Goal: Task Accomplishment & Management: Use online tool/utility

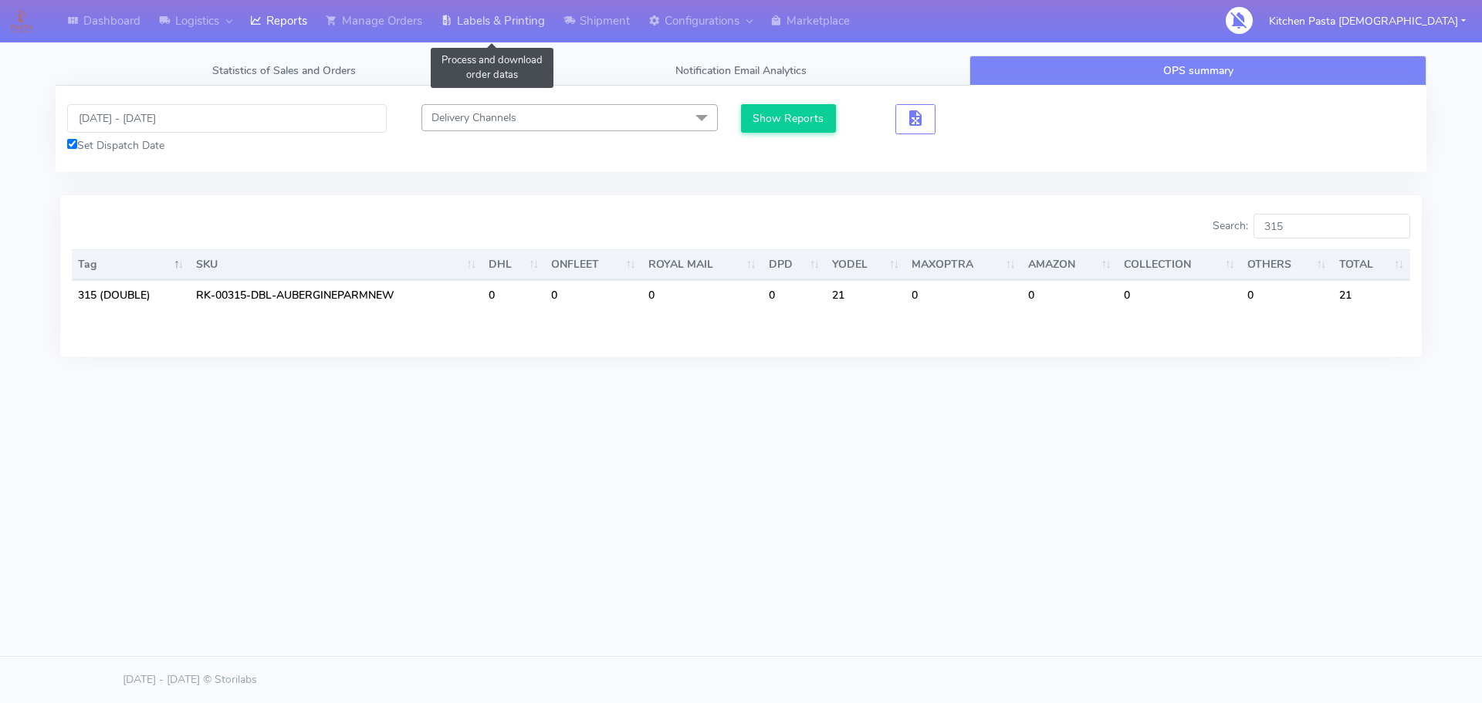
drag, startPoint x: 502, startPoint y: 17, endPoint x: 536, endPoint y: 32, distance: 37.3
click at [502, 17] on link "Labels & Printing" at bounding box center [493, 21] width 123 height 42
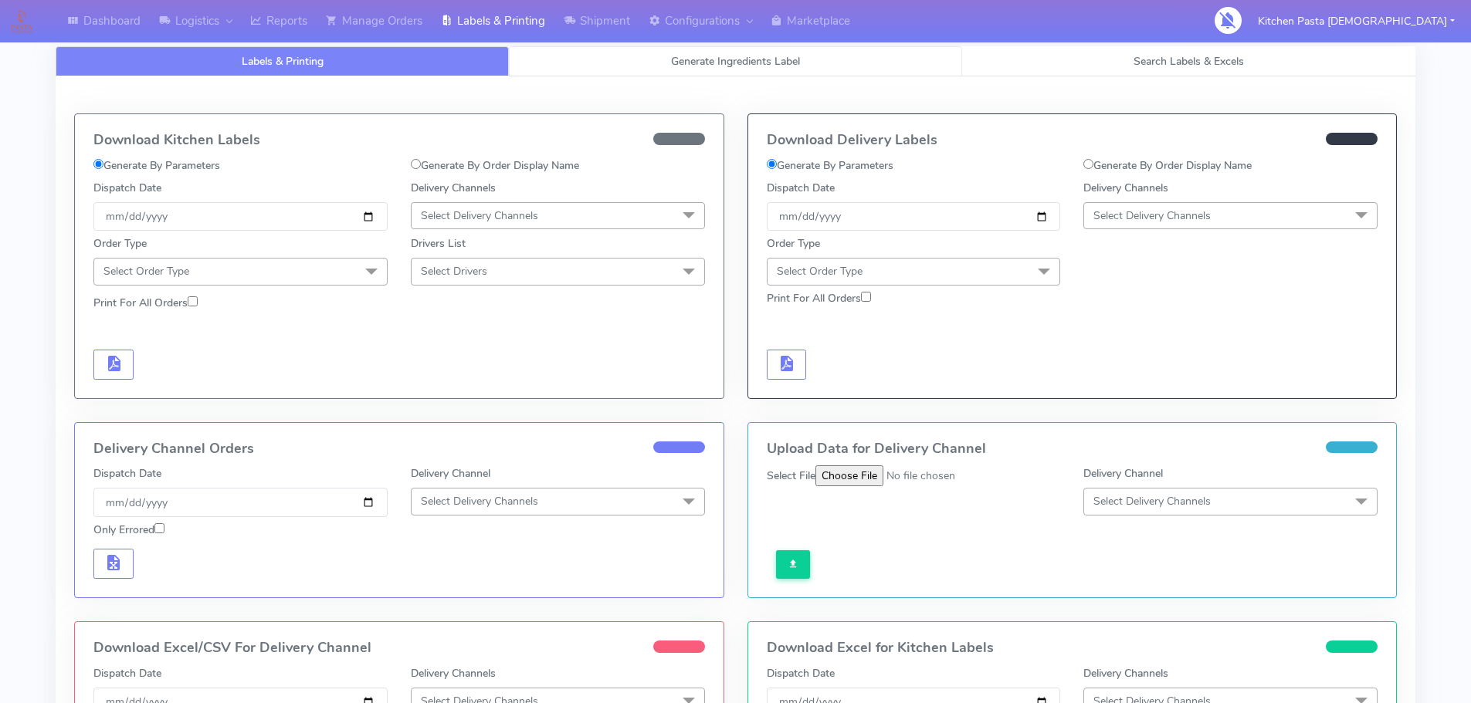
click at [594, 68] on link "Generate Ingredients Label" at bounding box center [735, 61] width 453 height 30
select select
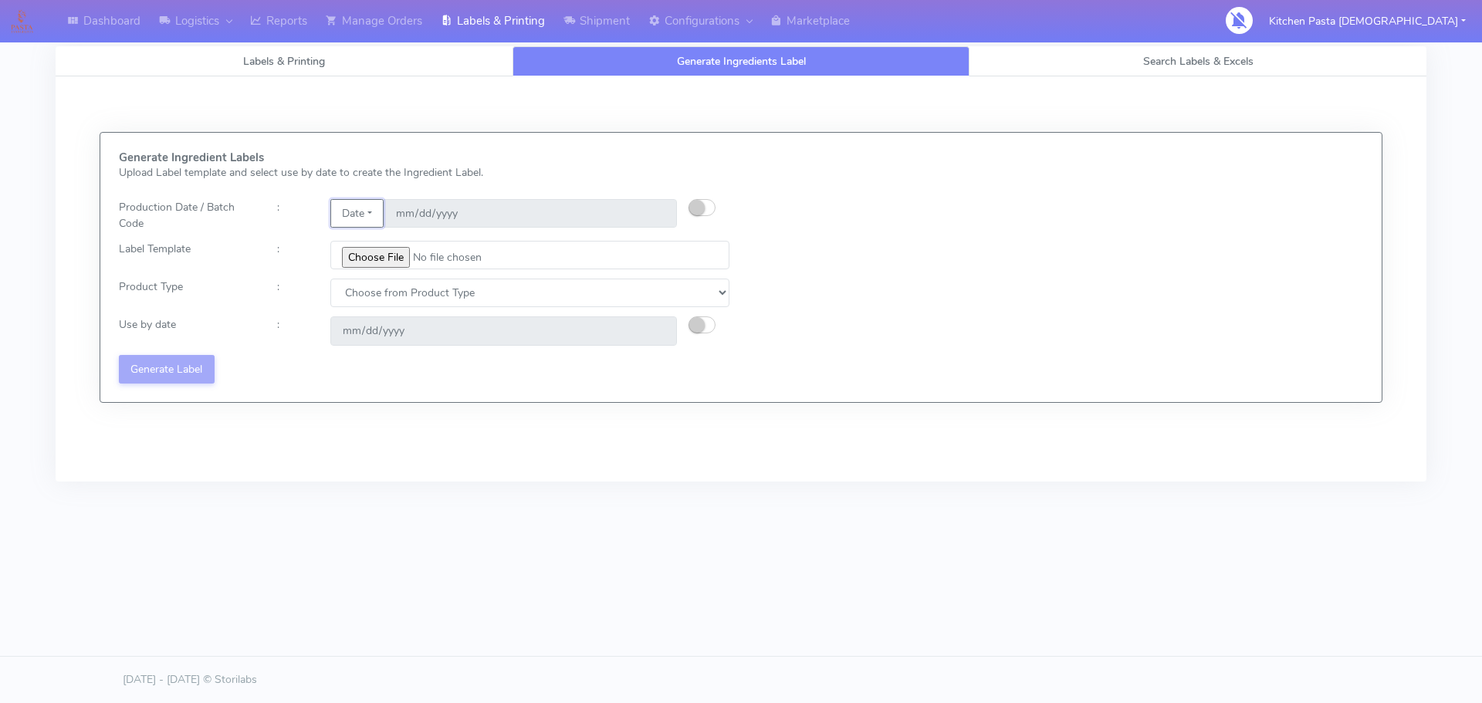
click at [368, 212] on button "Date" at bounding box center [356, 213] width 53 height 29
click at [387, 239] on link "Code" at bounding box center [392, 244] width 122 height 25
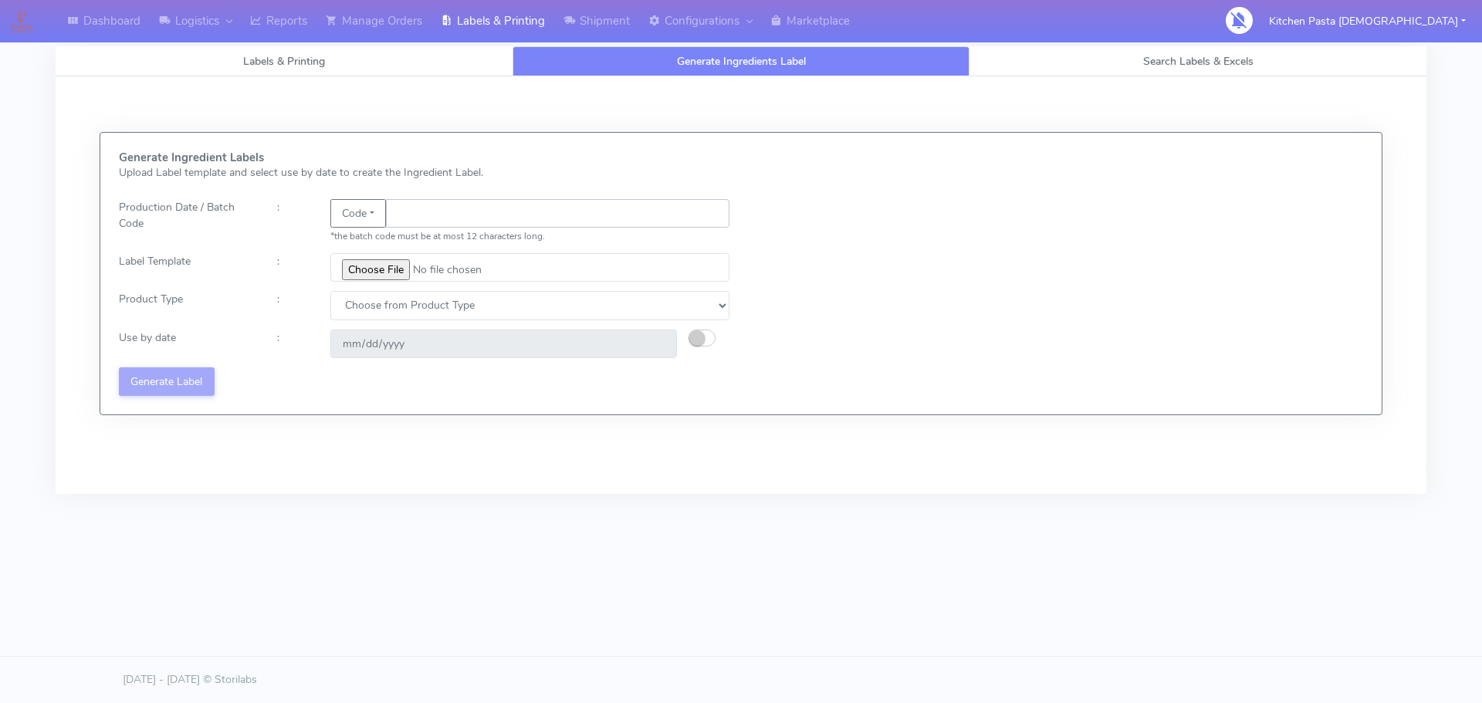
drag, startPoint x: 380, startPoint y: 224, endPoint x: 426, endPoint y: 206, distance: 49.6
click at [425, 206] on input "text" at bounding box center [558, 213] width 344 height 29
type input "25253"
click at [388, 264] on input "file" at bounding box center [529, 267] width 399 height 29
type input "C:\fakepath\Pasta Evangelists truffle mac & cheese for 1_V2.jpg"
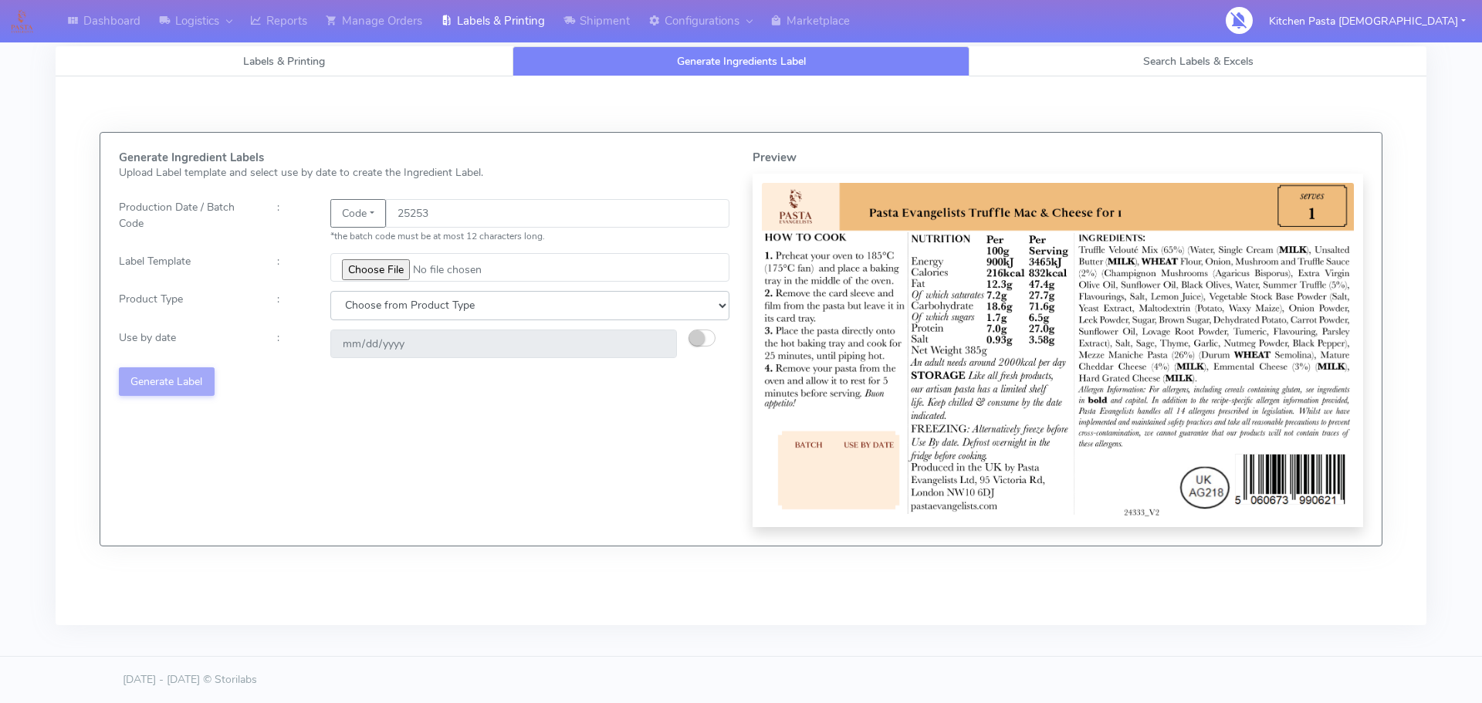
click at [419, 306] on select "Choose from Product Type ECOM ERETAIL CIRCULAR CIRC_DESERTS LASAGNE" at bounding box center [529, 305] width 399 height 29
select select "4"
click at [330, 291] on select "Choose from Product Type ECOM ERETAIL CIRCULAR CIRC_DESERTS LASAGNE" at bounding box center [529, 305] width 399 height 29
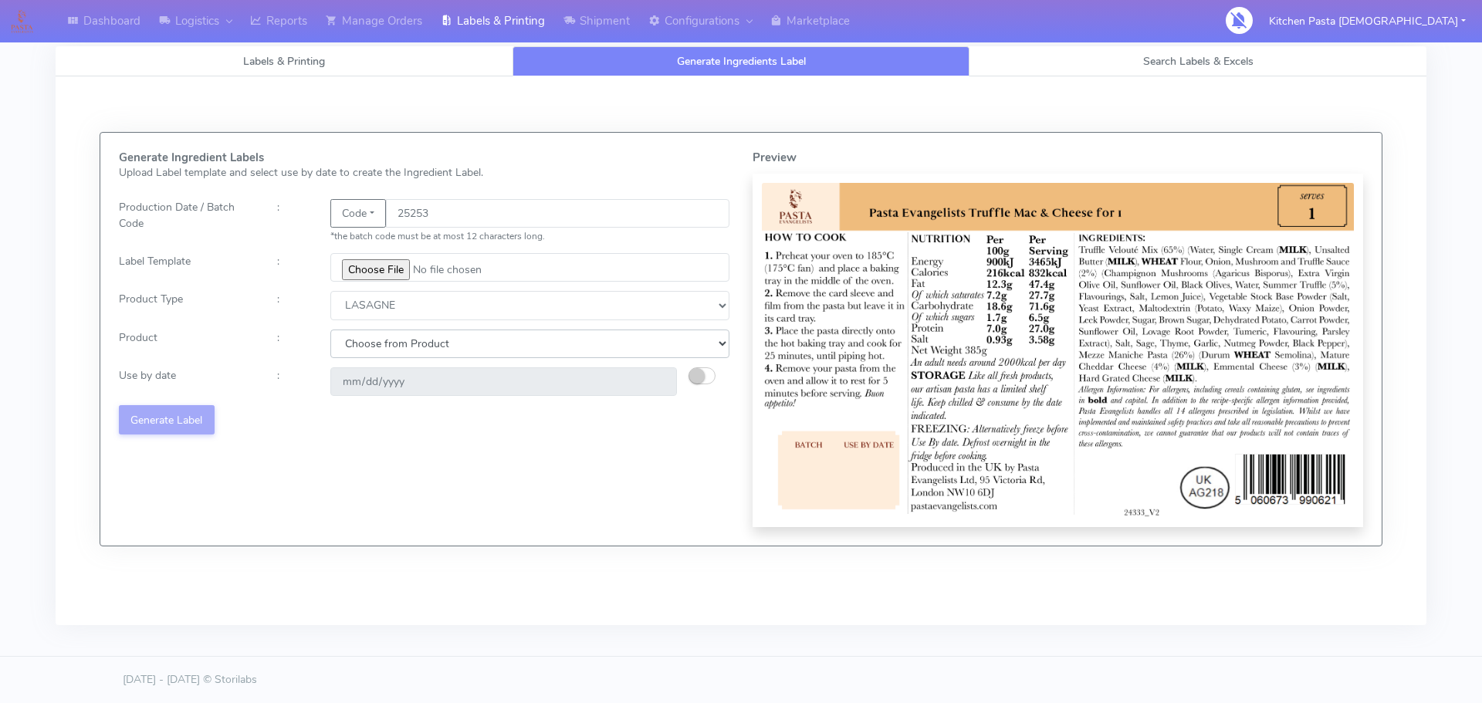
click at [374, 348] on select "Choose from Product LASAGNE" at bounding box center [529, 344] width 399 height 29
select select "0"
click at [330, 330] on select "Choose from Product LASAGNE" at bounding box center [529, 344] width 399 height 29
click at [689, 381] on button "button" at bounding box center [702, 375] width 27 height 17
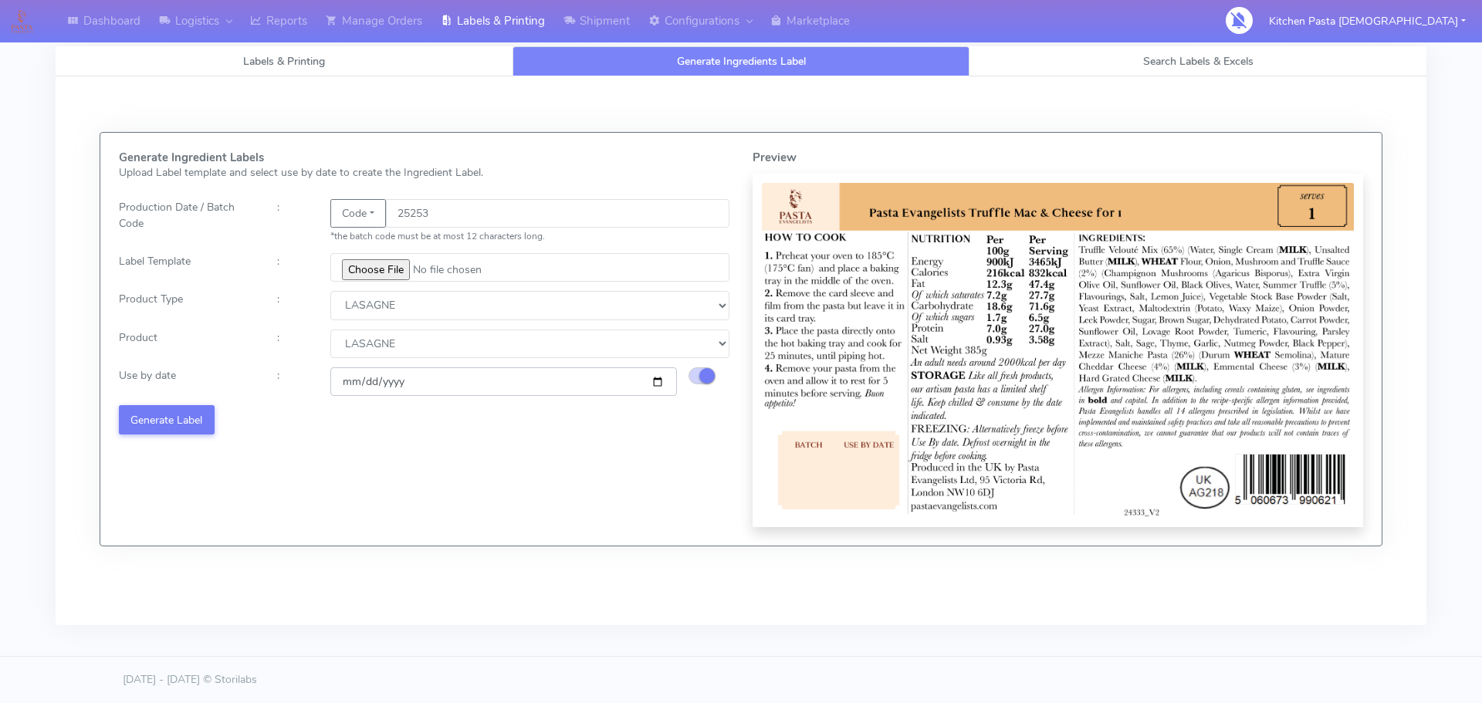
drag, startPoint x: 659, startPoint y: 381, endPoint x: 503, endPoint y: 465, distance: 176.8
click at [657, 381] on input "[DATE]" at bounding box center [503, 381] width 347 height 29
type input "[DATE]"
click at [180, 430] on button "Generate Label" at bounding box center [167, 419] width 96 height 29
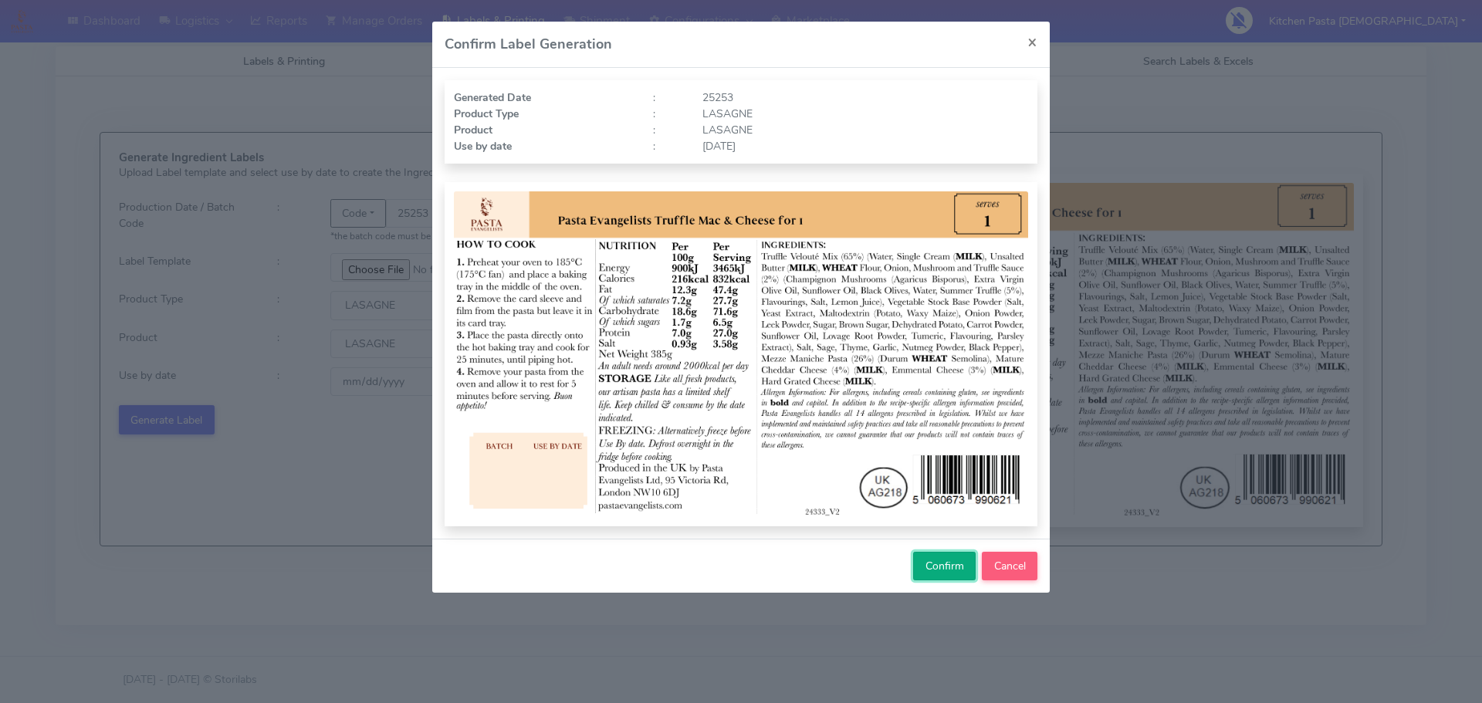
click at [944, 566] on span "Confirm" at bounding box center [945, 566] width 39 height 15
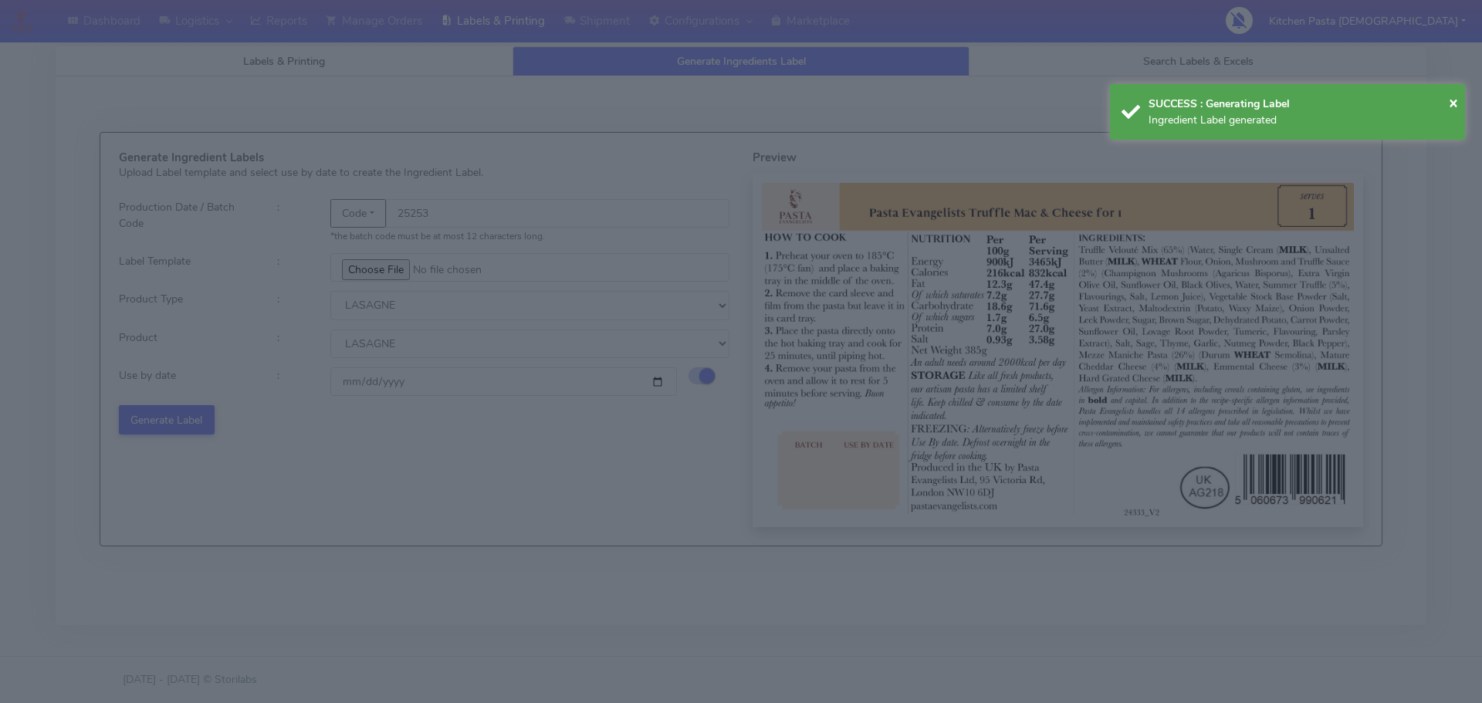
select select
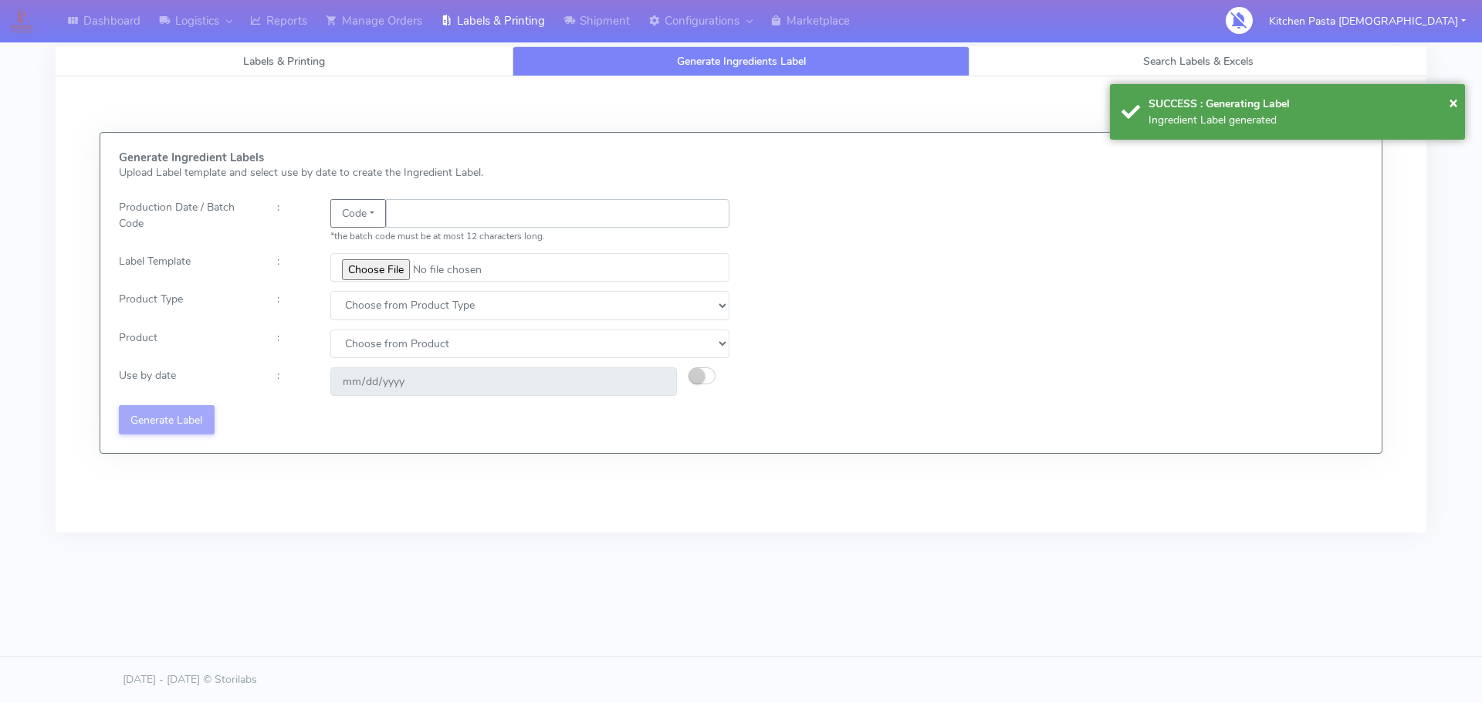
click at [442, 222] on input "text" at bounding box center [558, 213] width 344 height 29
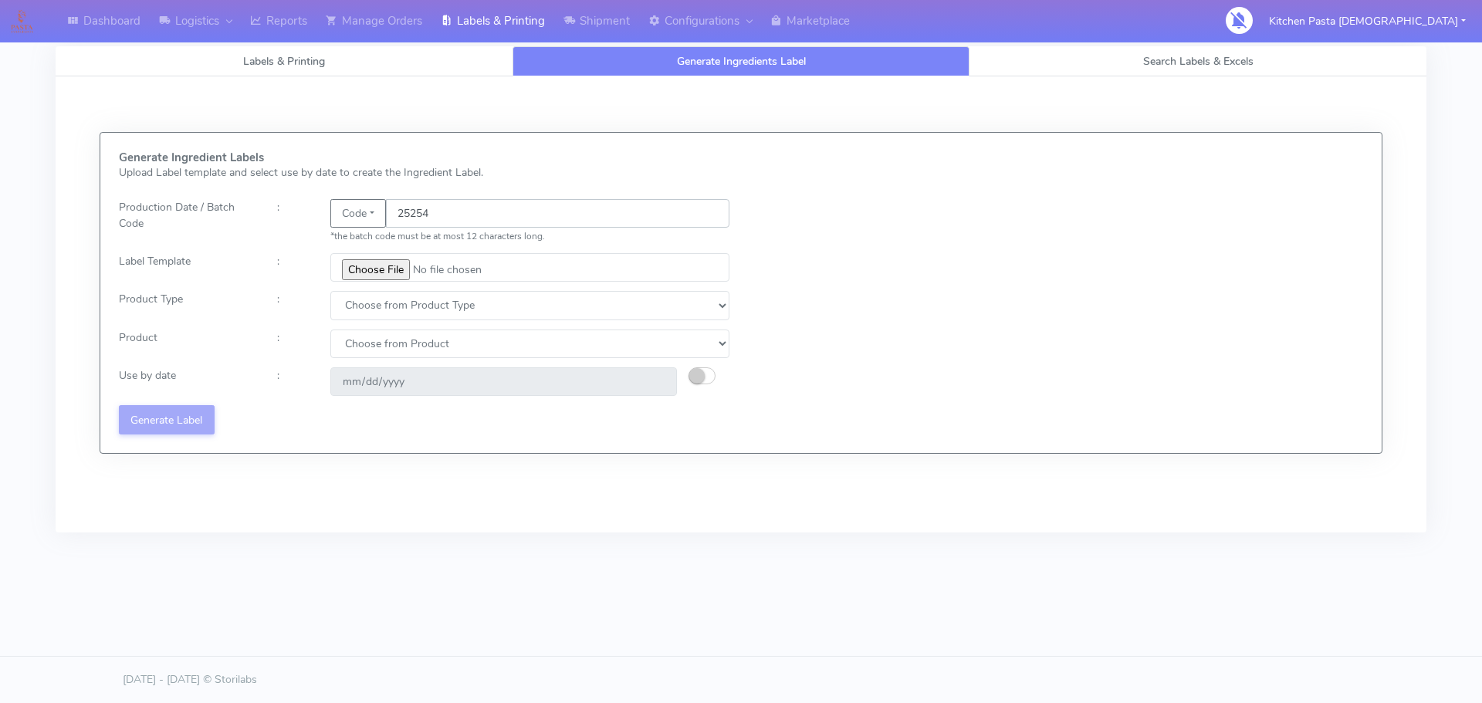
type input "25254"
click at [379, 277] on input "file" at bounding box center [529, 267] width 399 height 29
type input "C:\fakepath\Beef & Chianti Lasagne 1 v3.jpg"
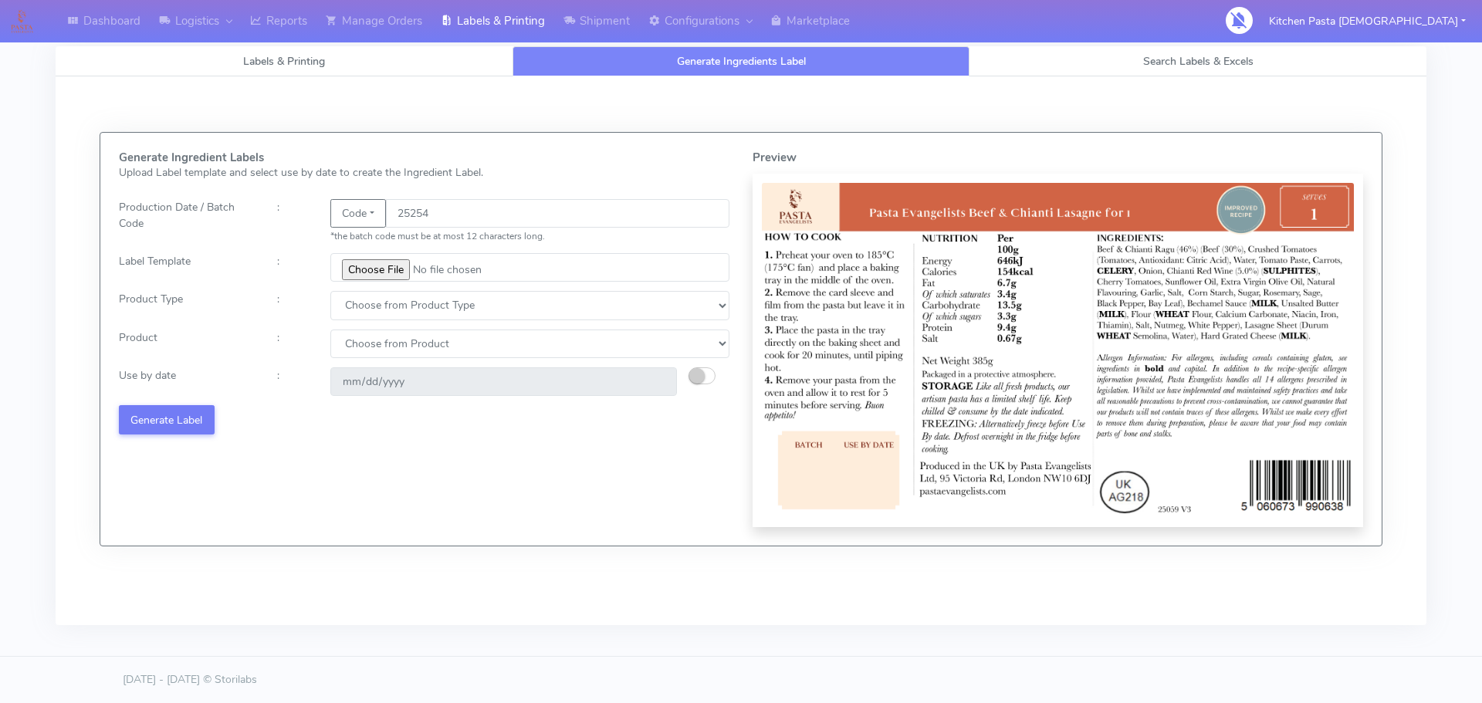
click at [375, 320] on div "Generate Ingredient Labels Upload Label template and select use by date to crea…" at bounding box center [424, 339] width 634 height 376
click at [368, 317] on select "Choose from Product Type ECOM ERETAIL CIRCULAR CIRC_DESERTS LASAGNE" at bounding box center [529, 305] width 399 height 29
select select "4"
click at [330, 291] on select "Choose from Product Type ECOM ERETAIL CIRCULAR CIRC_DESERTS LASAGNE" at bounding box center [529, 305] width 399 height 29
click at [363, 347] on select "Choose from Product LASAGNE" at bounding box center [529, 344] width 399 height 29
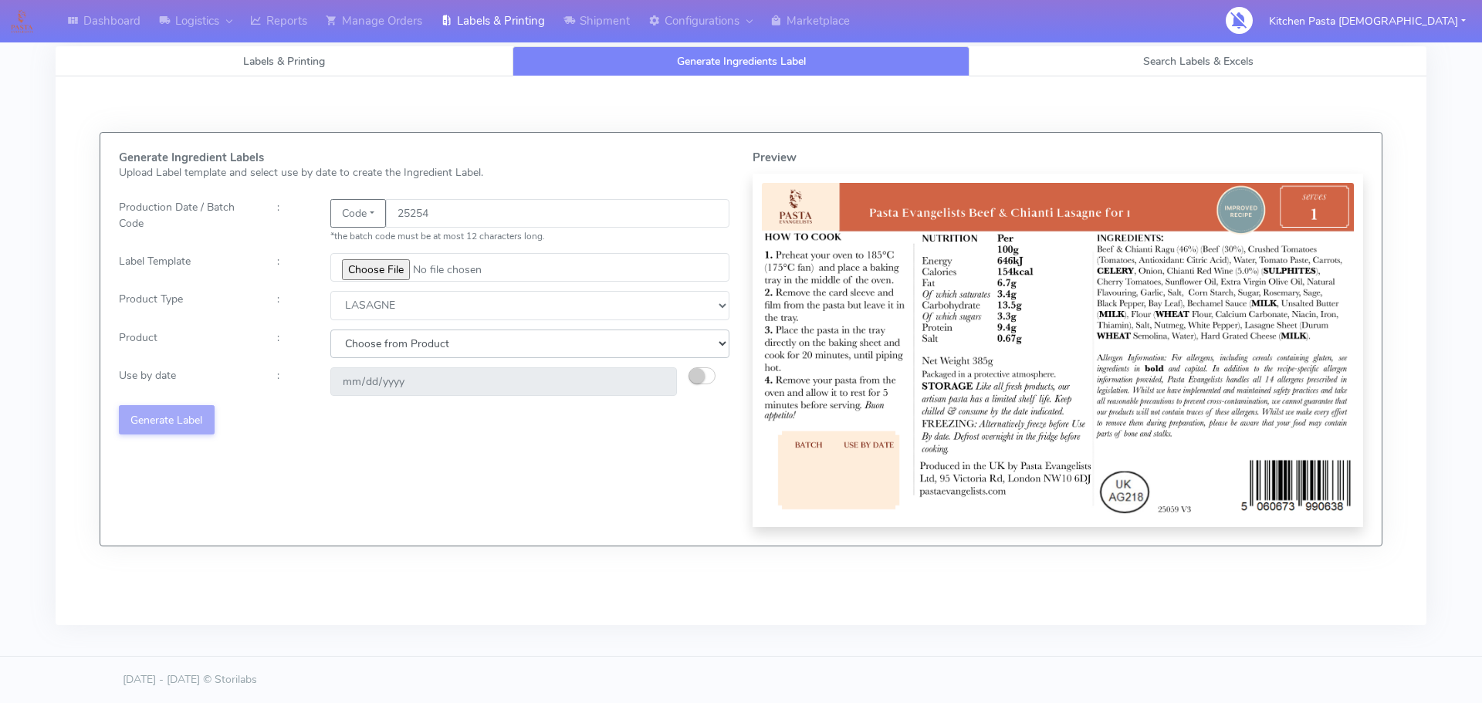
select select "0"
click at [330, 330] on select "Choose from Product LASAGNE" at bounding box center [529, 344] width 399 height 29
click at [698, 373] on small "button" at bounding box center [696, 375] width 15 height 15
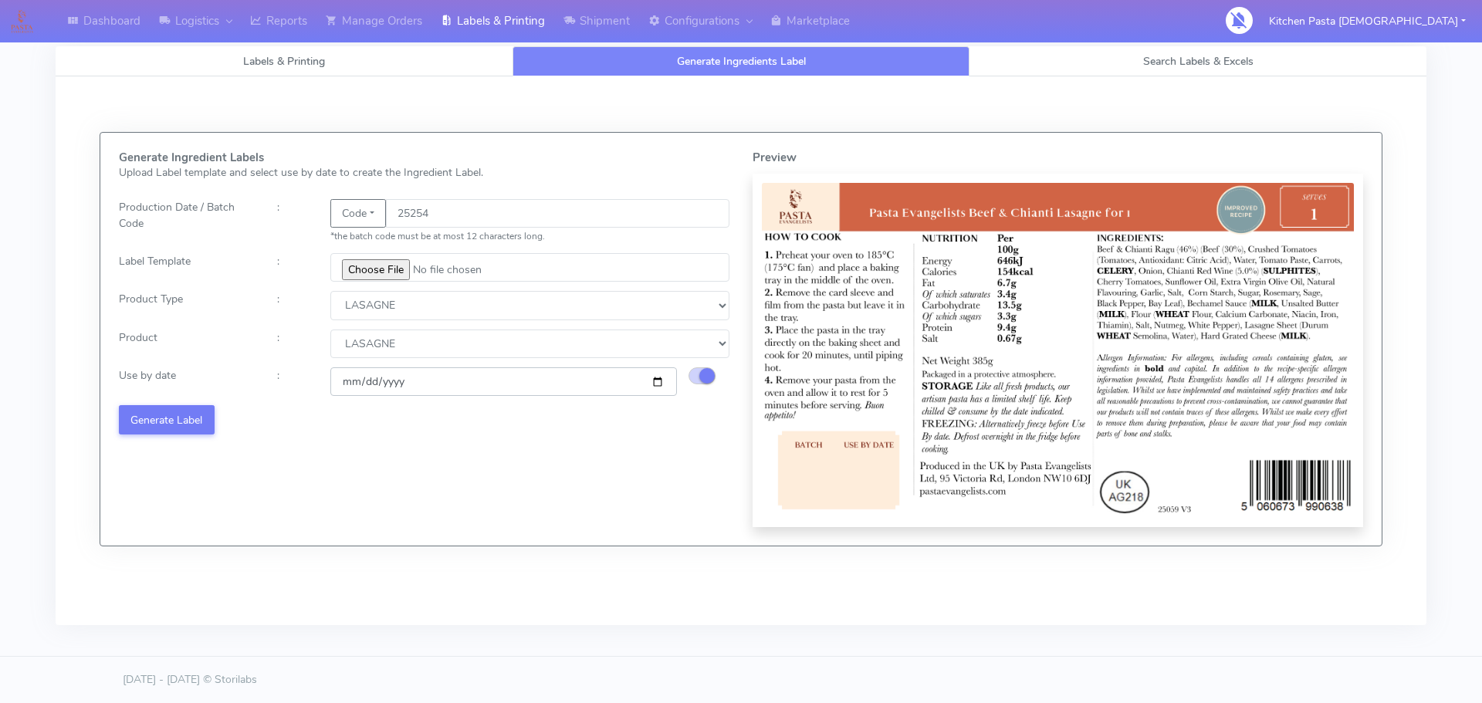
click at [660, 380] on input "[DATE]" at bounding box center [503, 381] width 347 height 29
type input "[DATE]"
click at [197, 421] on button "Generate Label" at bounding box center [167, 419] width 96 height 29
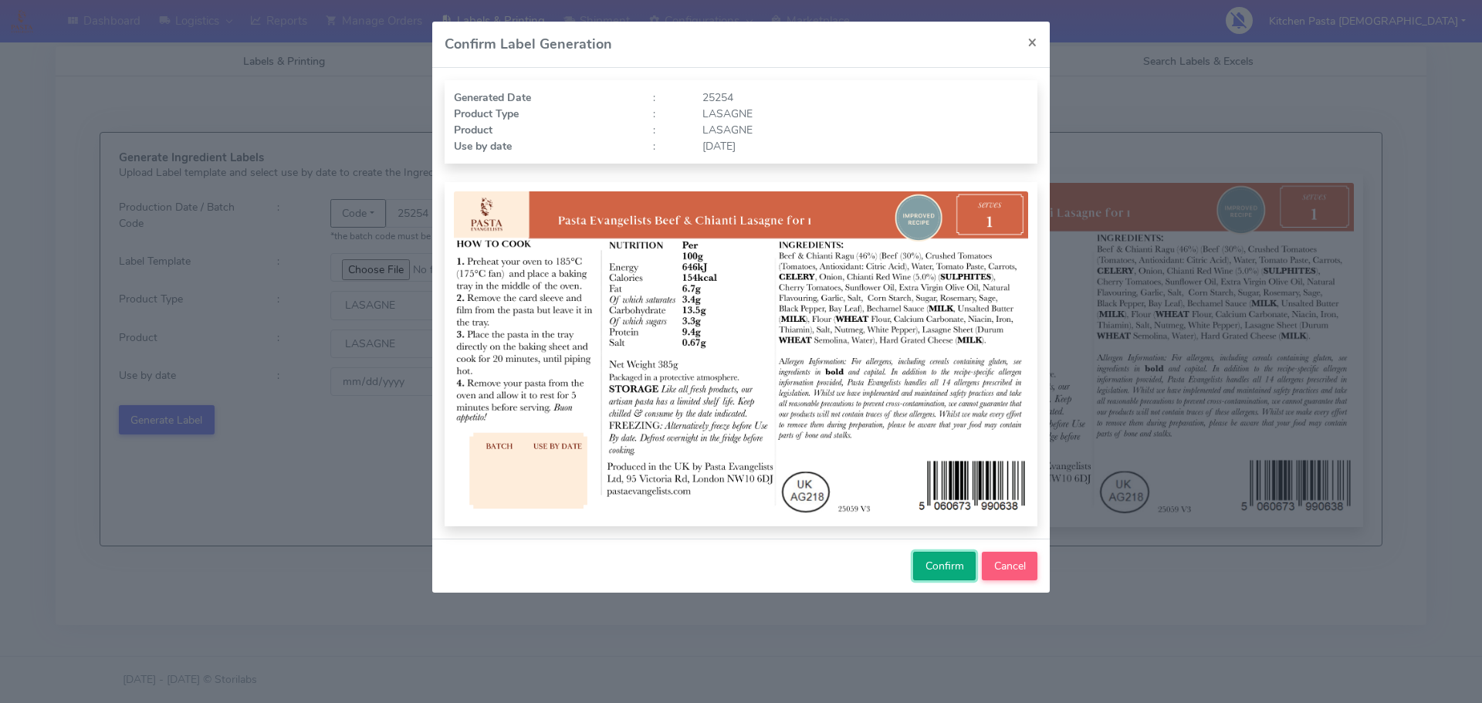
click at [947, 567] on span "Confirm" at bounding box center [945, 566] width 39 height 15
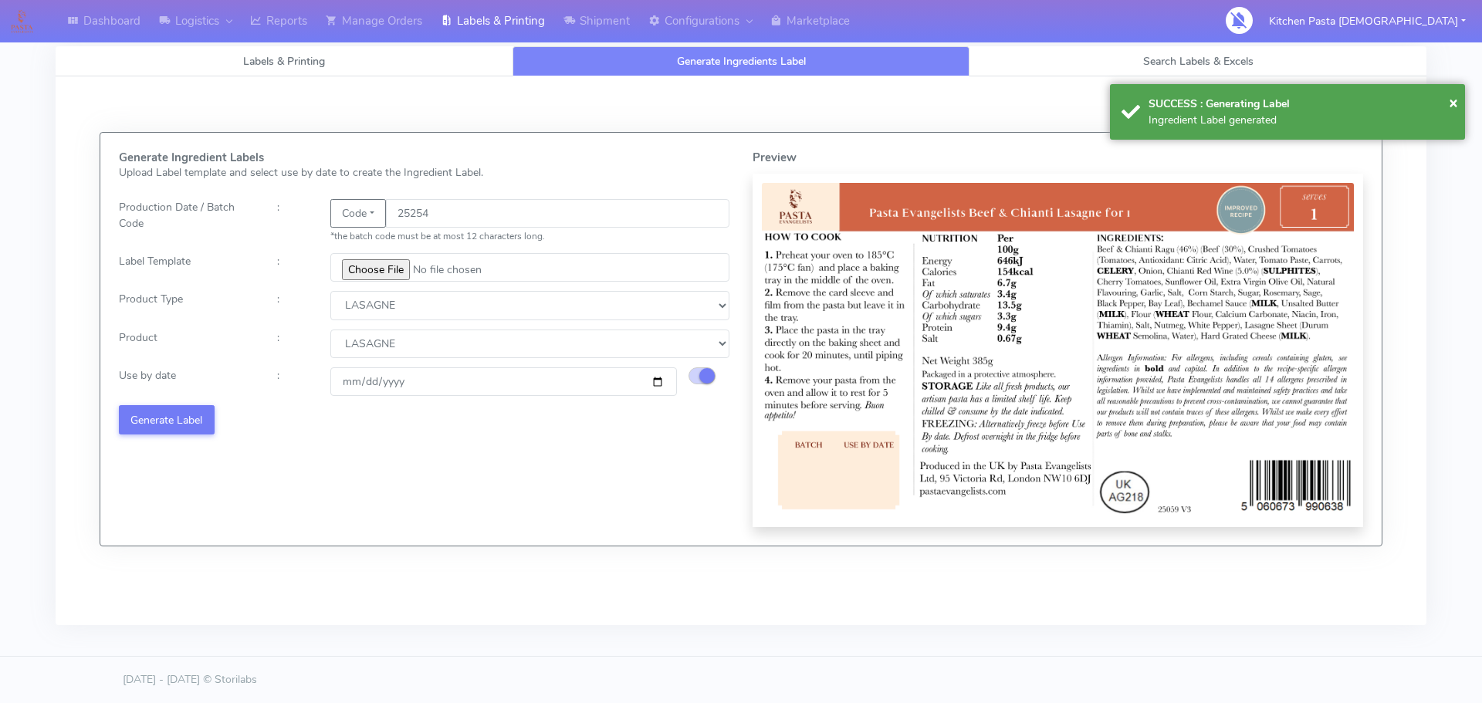
select select
